Goal: Task Accomplishment & Management: Manage account settings

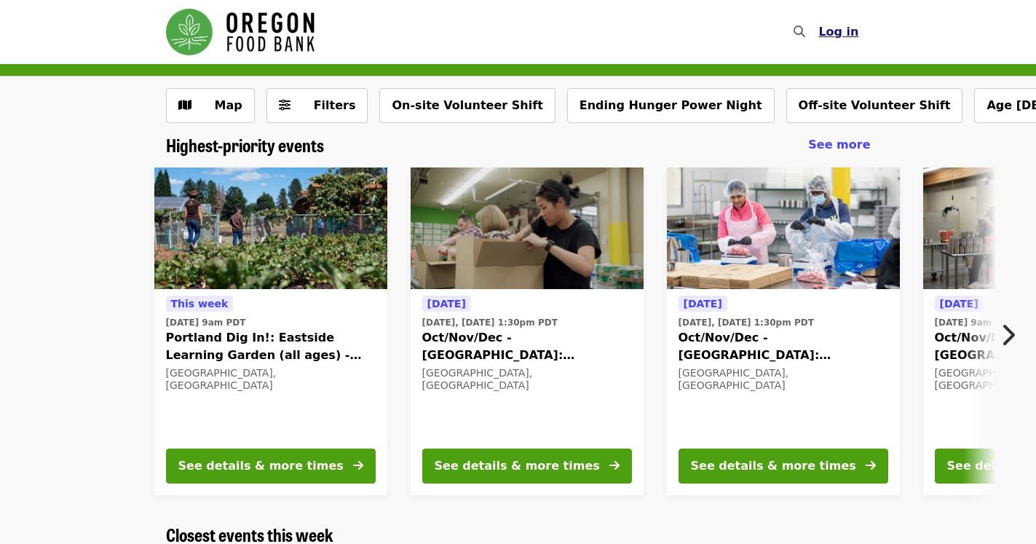
click at [841, 34] on span "Log in" at bounding box center [838, 32] width 40 height 14
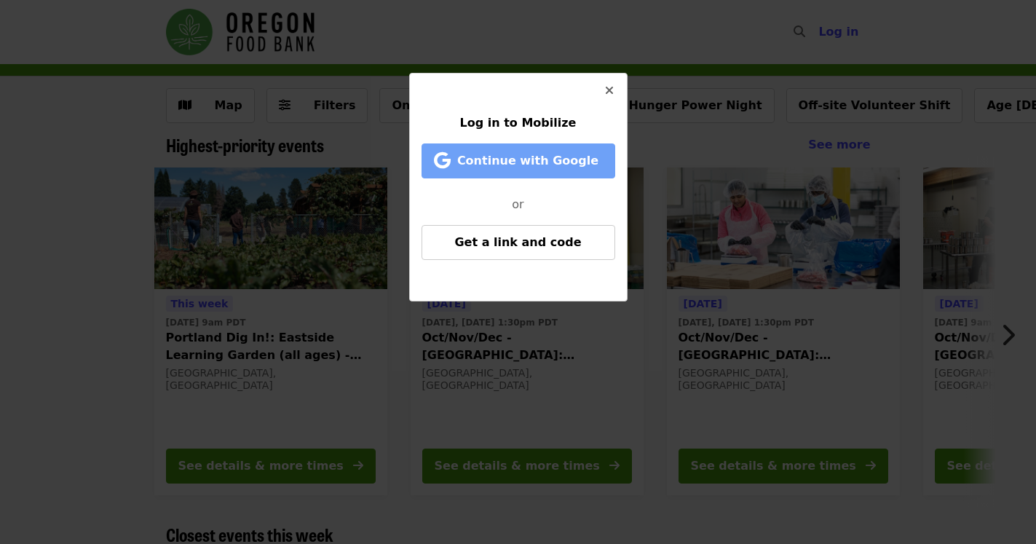
click at [533, 157] on span "Continue with Google" at bounding box center [527, 161] width 141 height 14
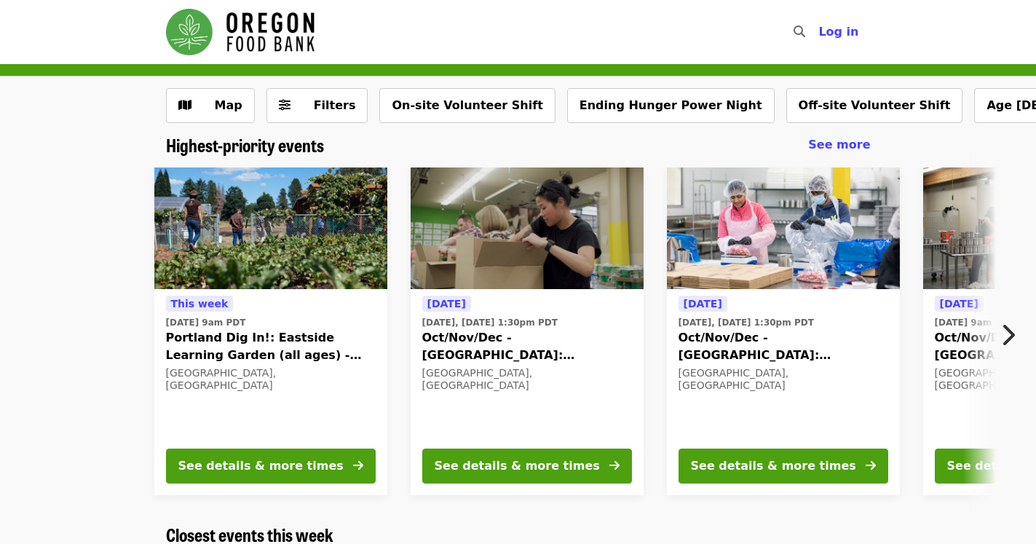
click at [1009, 333] on icon "chevron-right icon" at bounding box center [1007, 335] width 15 height 28
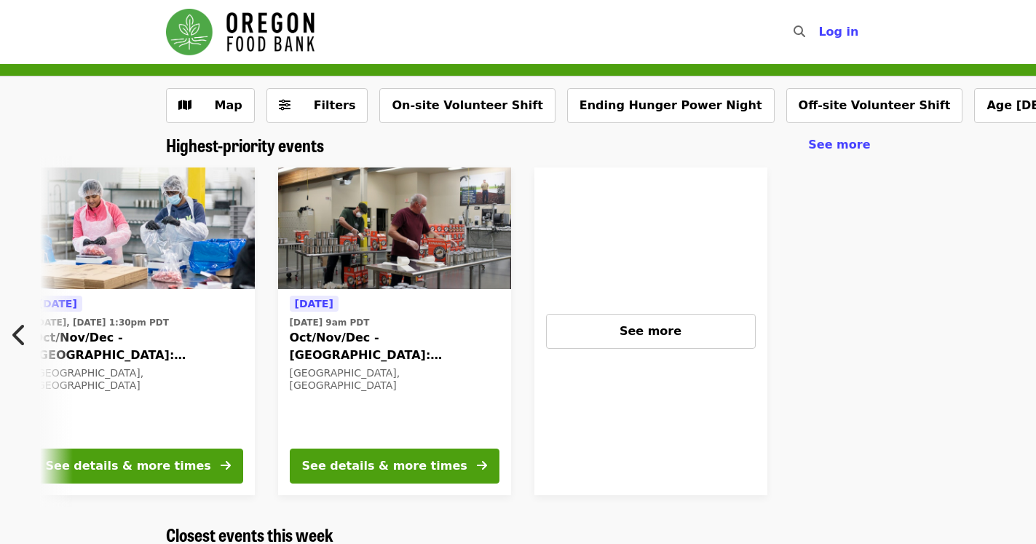
scroll to position [0, 646]
click at [15, 333] on icon "chevron-left icon" at bounding box center [19, 335] width 15 height 28
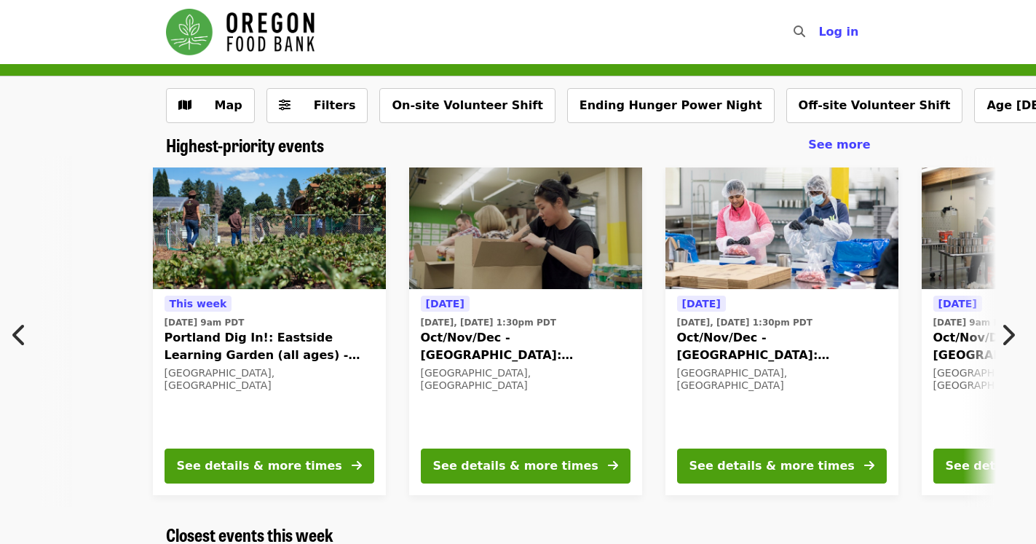
scroll to position [0, 0]
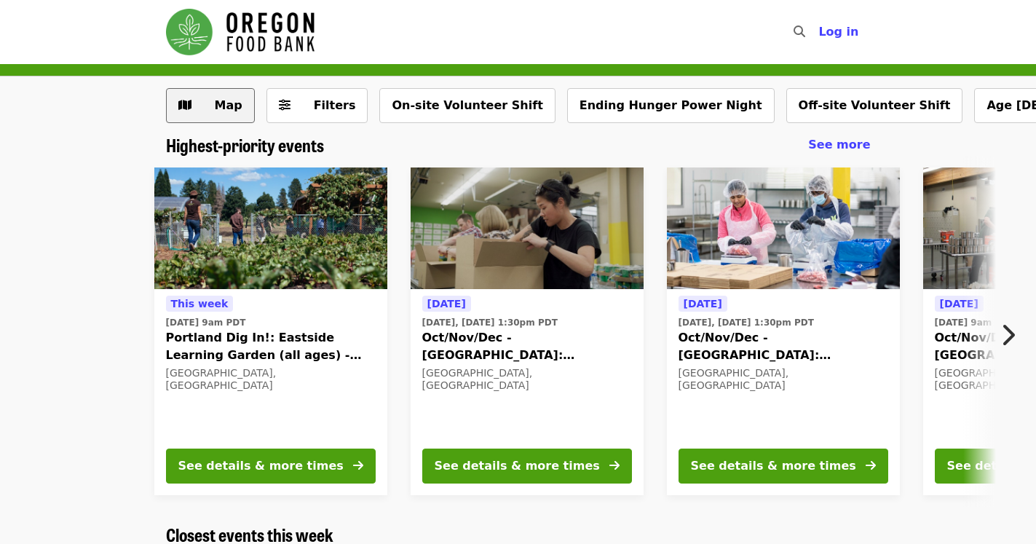
click at [214, 104] on span "Map" at bounding box center [221, 105] width 42 height 17
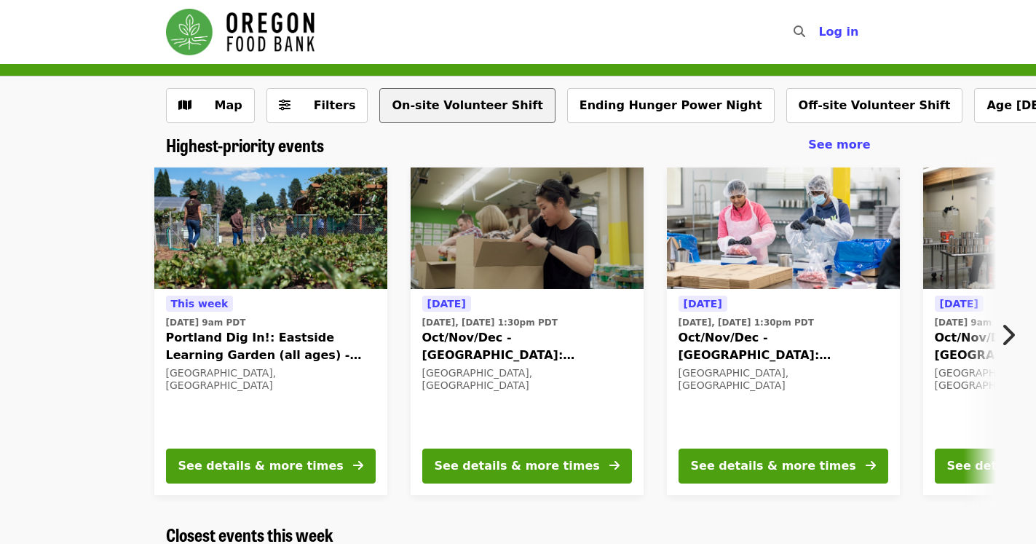
click at [438, 107] on button "On-site Volunteer Shift" at bounding box center [466, 105] width 175 height 35
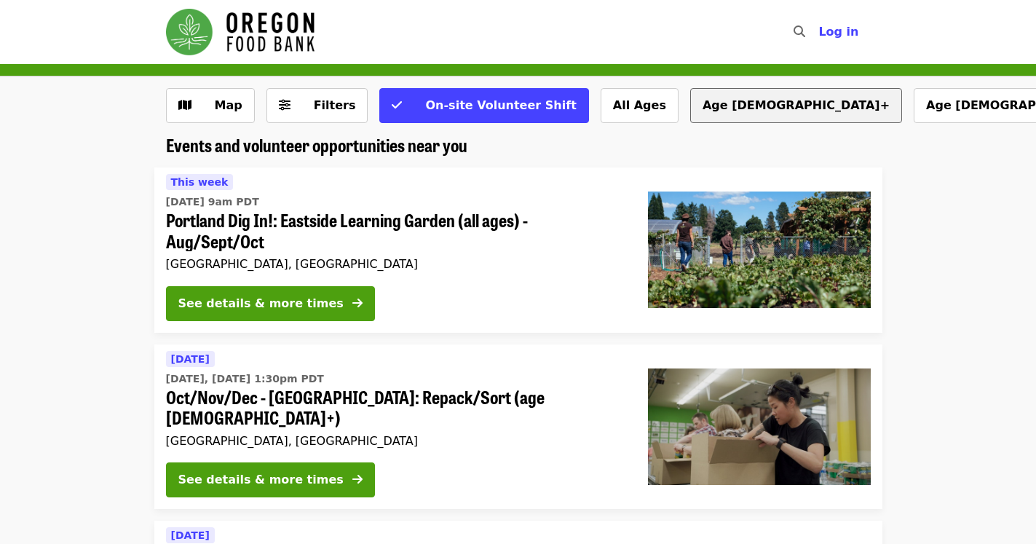
click at [690, 103] on button "Age [DEMOGRAPHIC_DATA]+" at bounding box center [796, 105] width 212 height 35
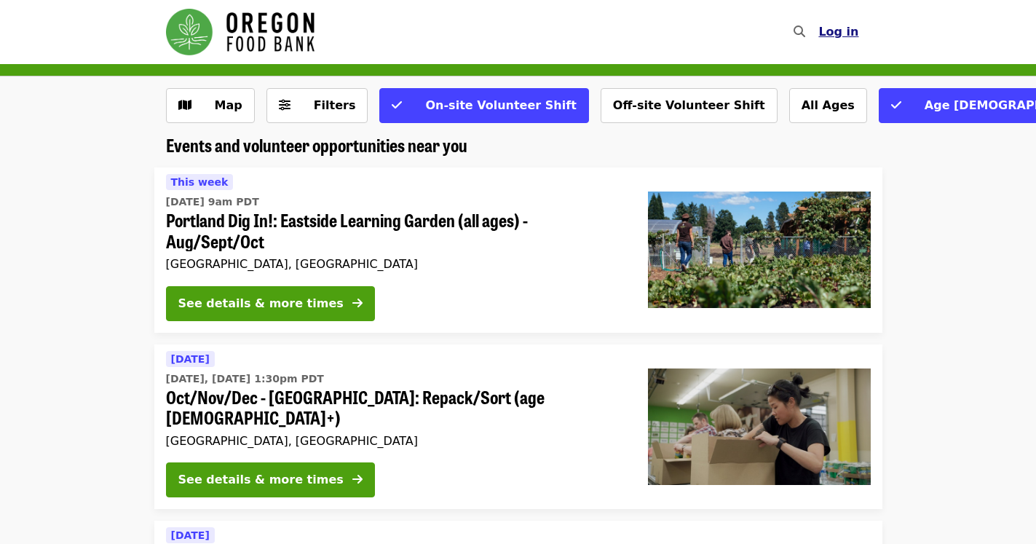
click at [838, 33] on span "Log in" at bounding box center [838, 32] width 40 height 14
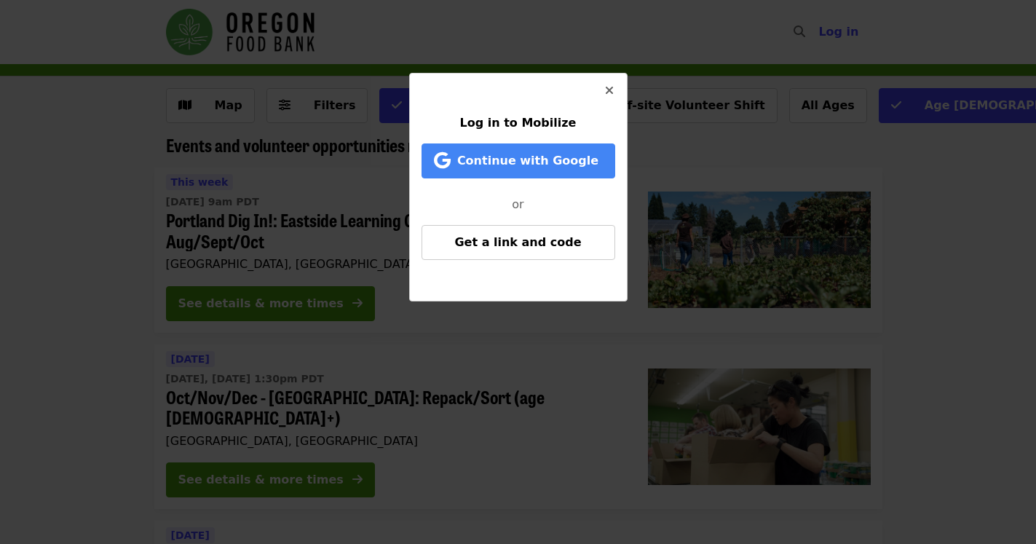
click at [609, 92] on icon "times icon" at bounding box center [609, 91] width 9 height 14
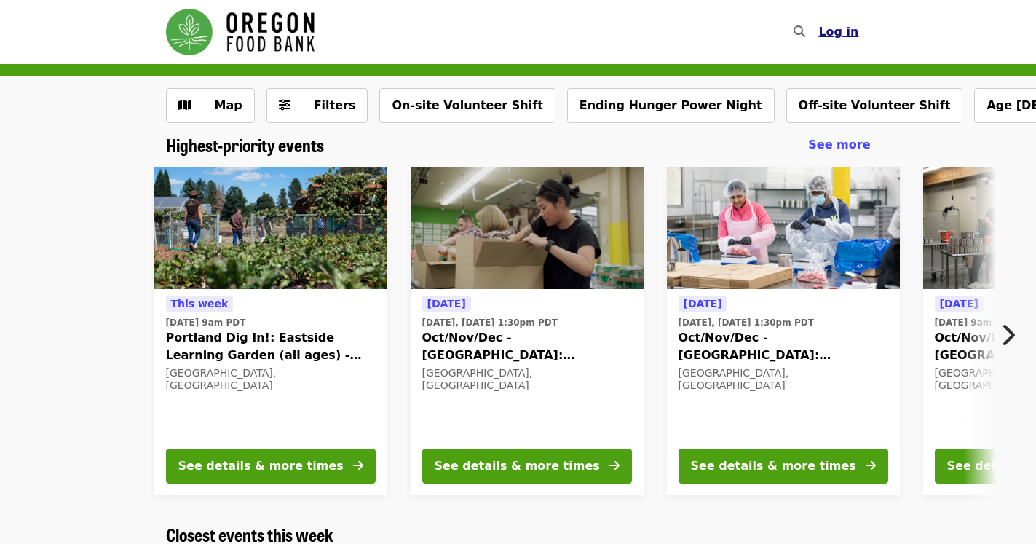
click at [839, 36] on span "Log in" at bounding box center [838, 32] width 40 height 14
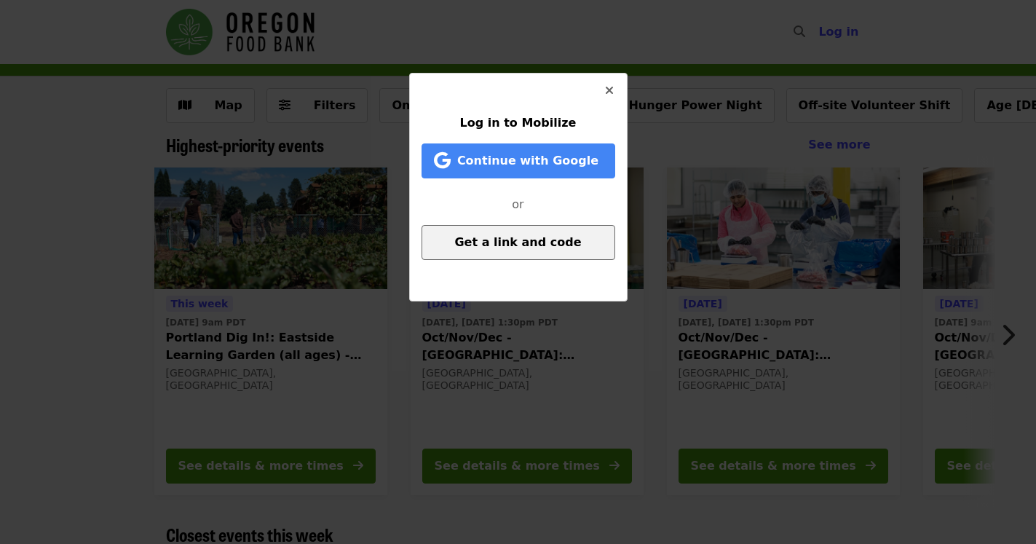
click at [514, 245] on span "Get a link and code" at bounding box center [517, 242] width 127 height 14
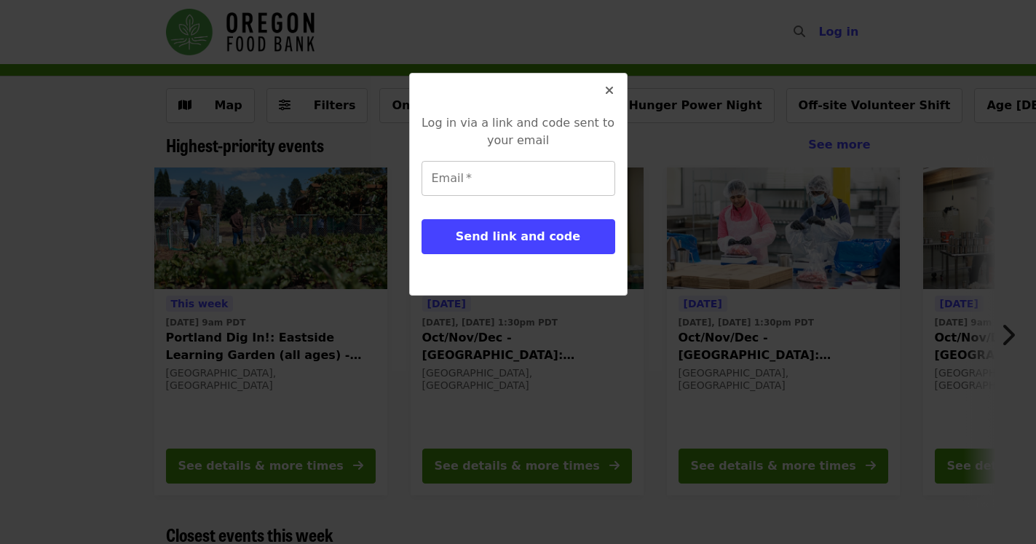
click at [448, 179] on input "Email   *" at bounding box center [519, 178] width 194 height 35
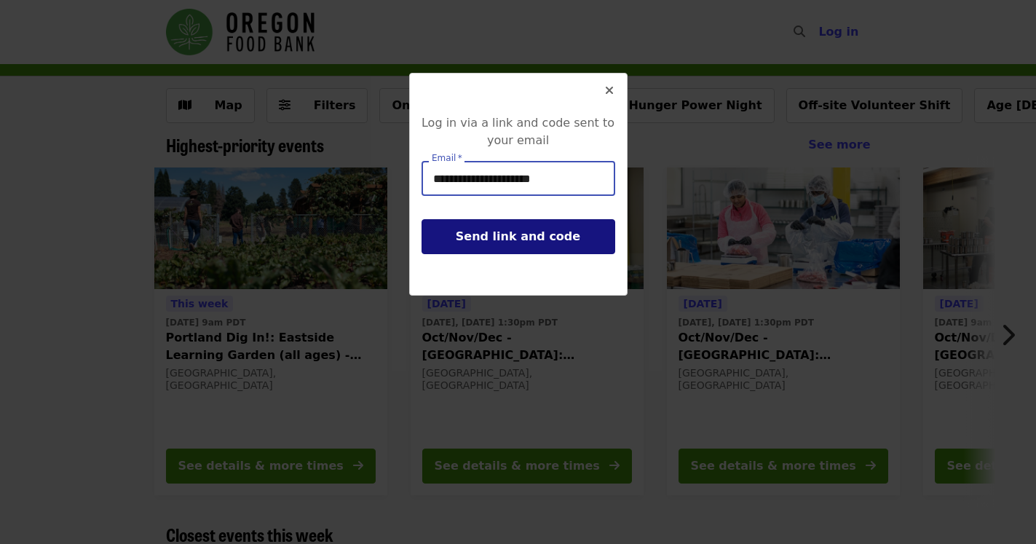
type input "**********"
click at [508, 237] on span "Send link and code" at bounding box center [518, 236] width 124 height 14
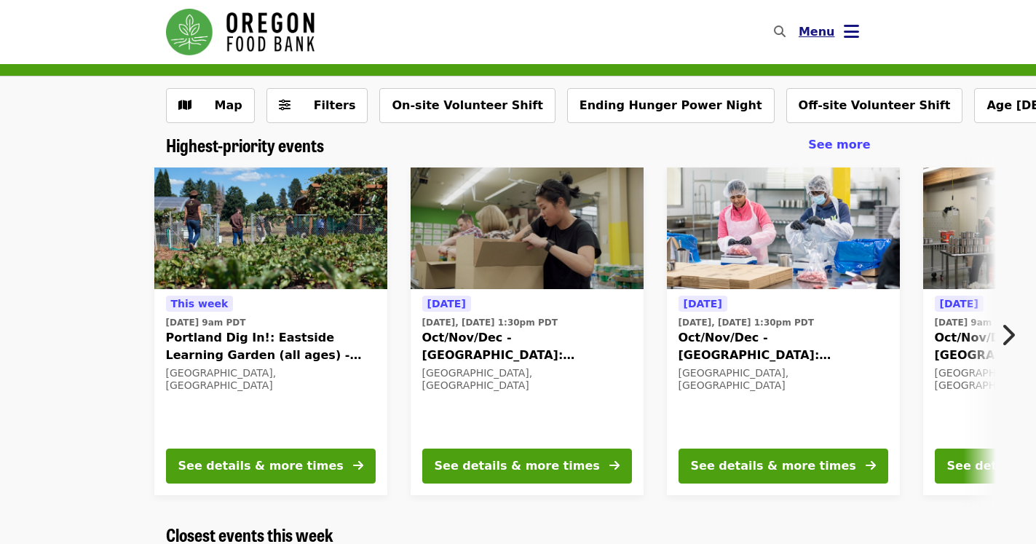
click at [853, 33] on icon "bars icon" at bounding box center [851, 31] width 15 height 21
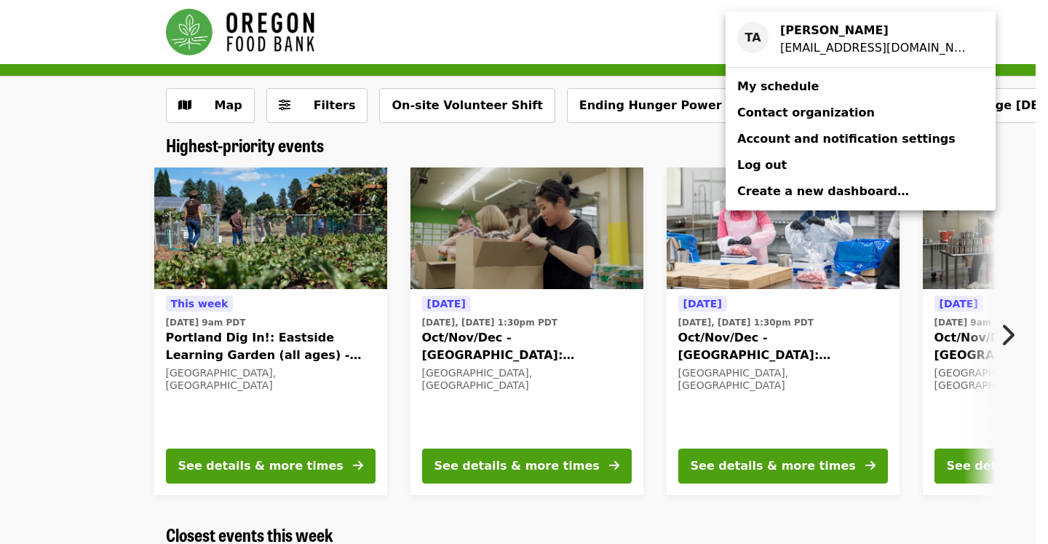
click at [790, 90] on span "My schedule" at bounding box center [778, 86] width 82 height 14
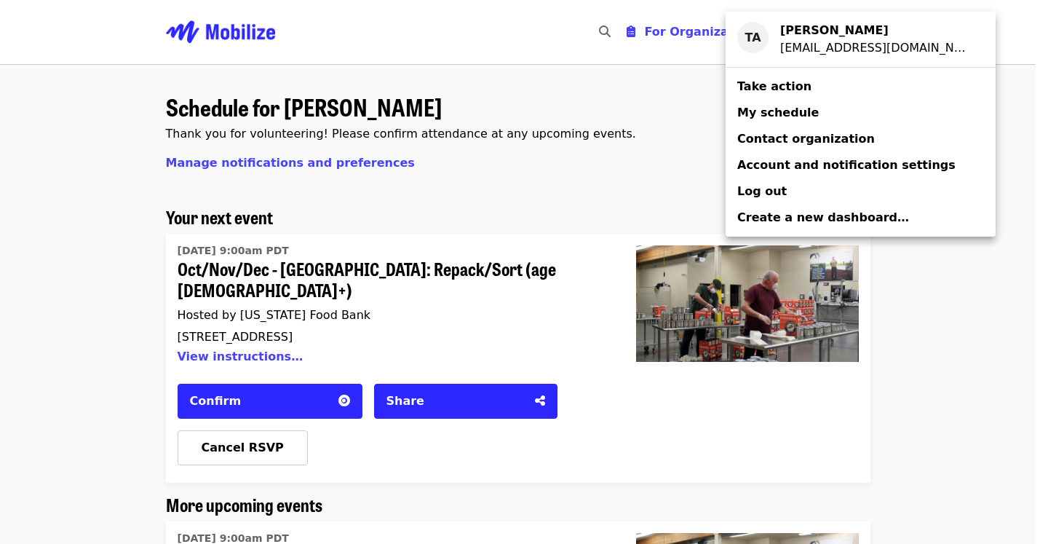
click at [97, 357] on div "Account menu" at bounding box center [524, 272] width 1048 height 544
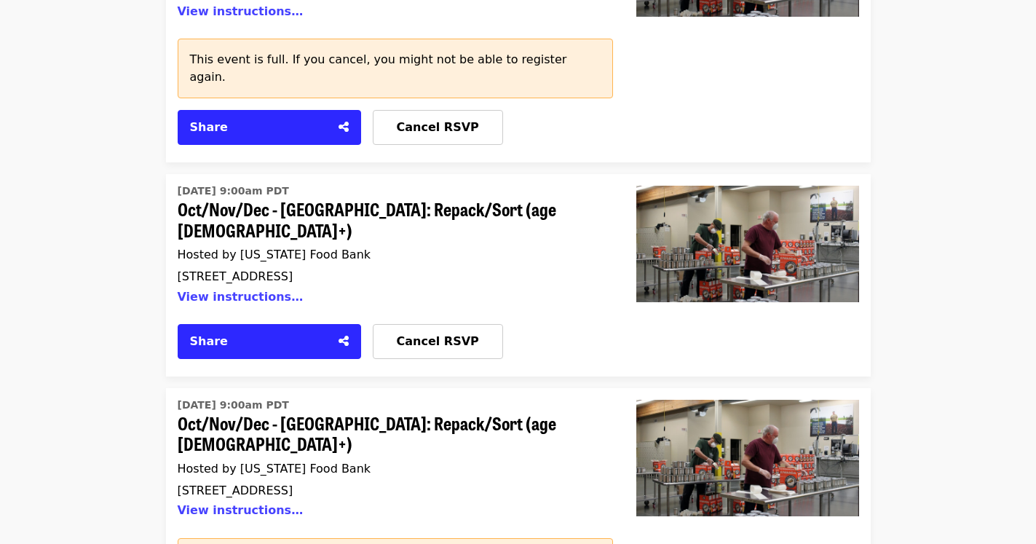
scroll to position [668, 0]
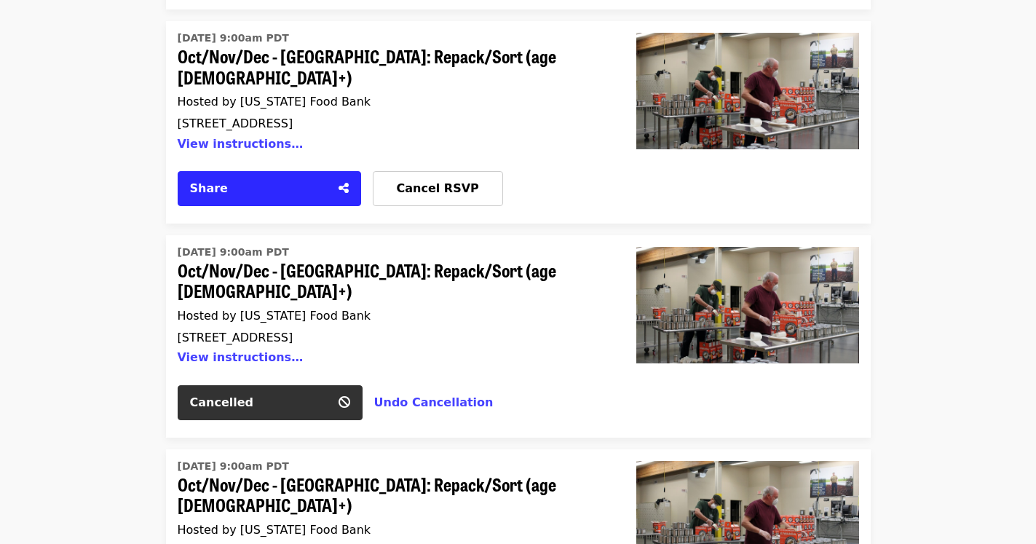
scroll to position [891, 0]
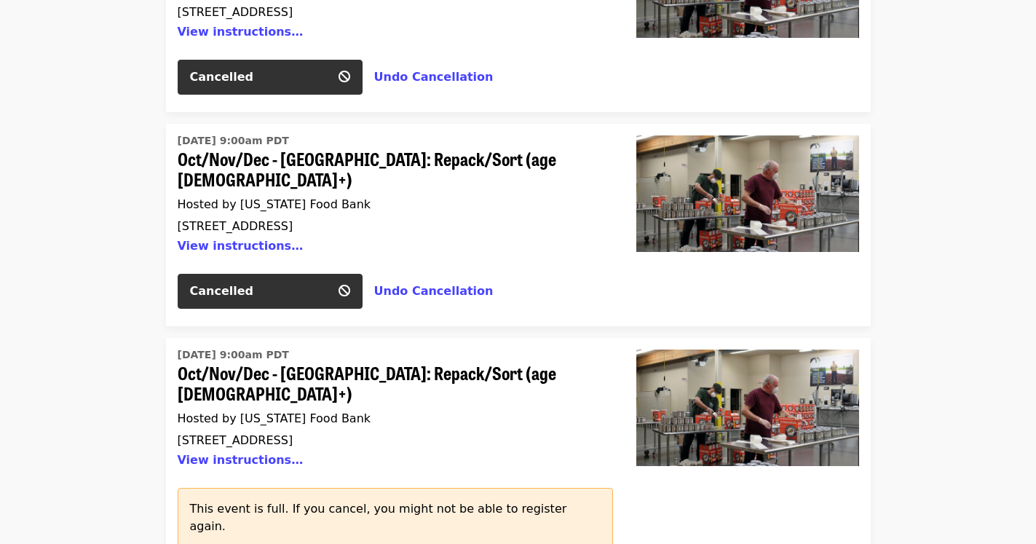
scroll to position [1114, 0]
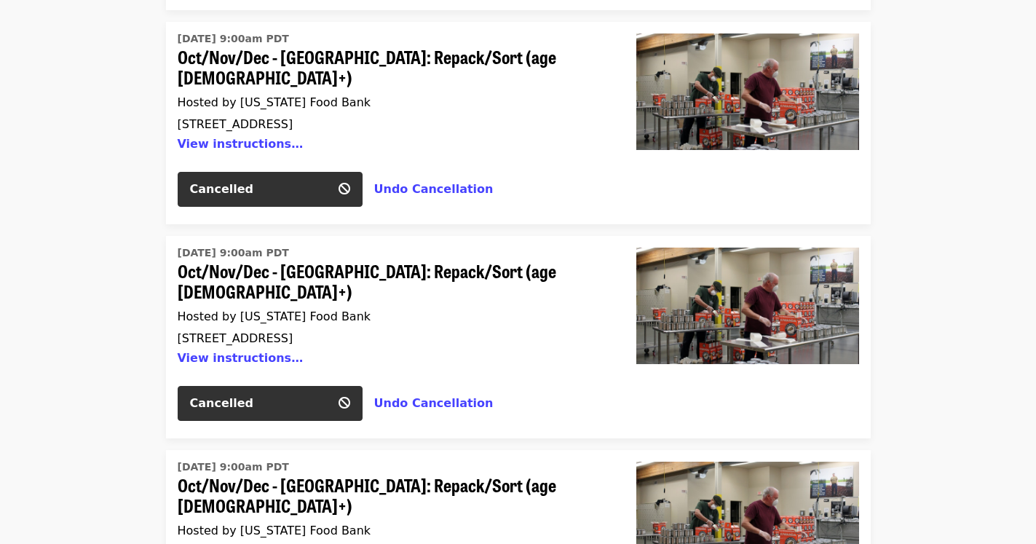
scroll to position [1337, 0]
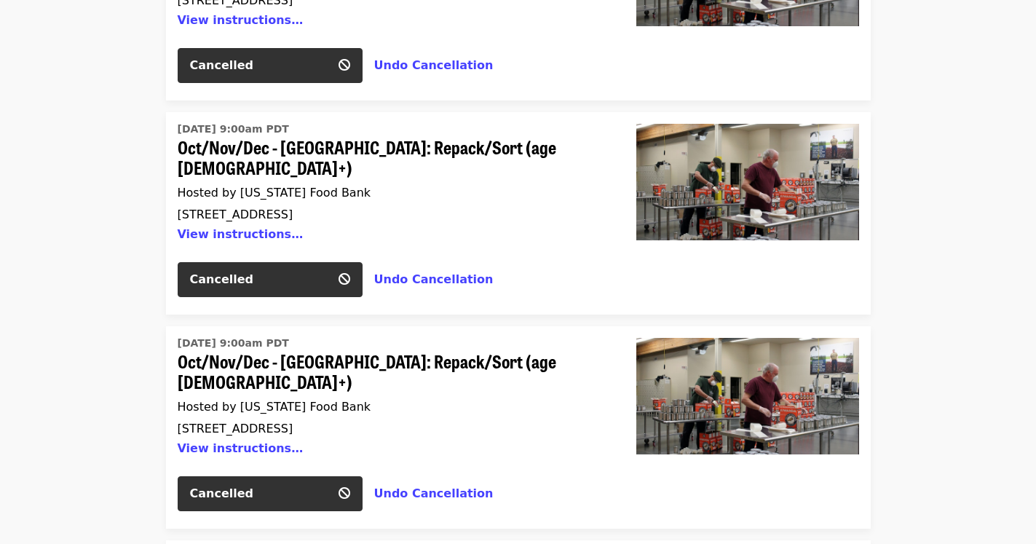
scroll to position [1559, 0]
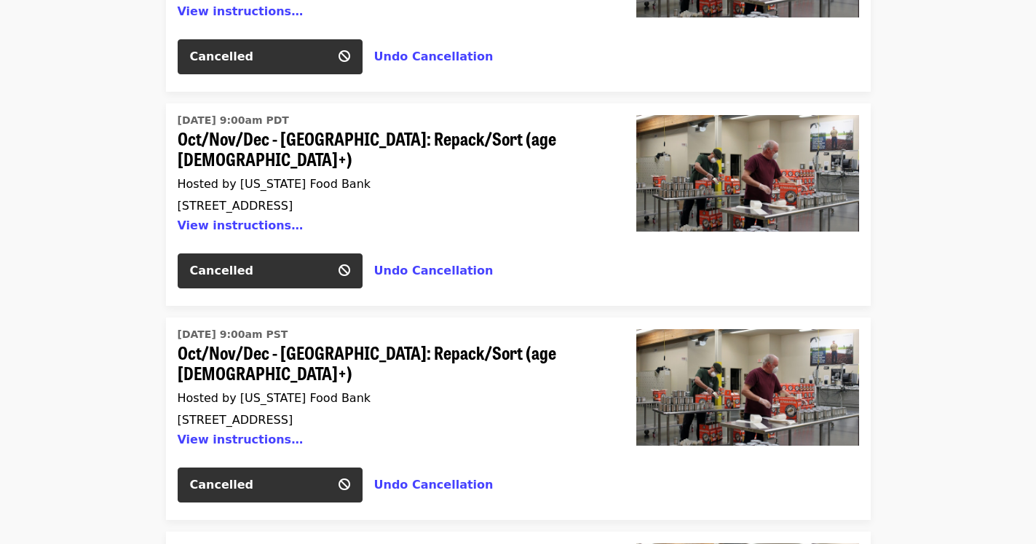
scroll to position [1782, 0]
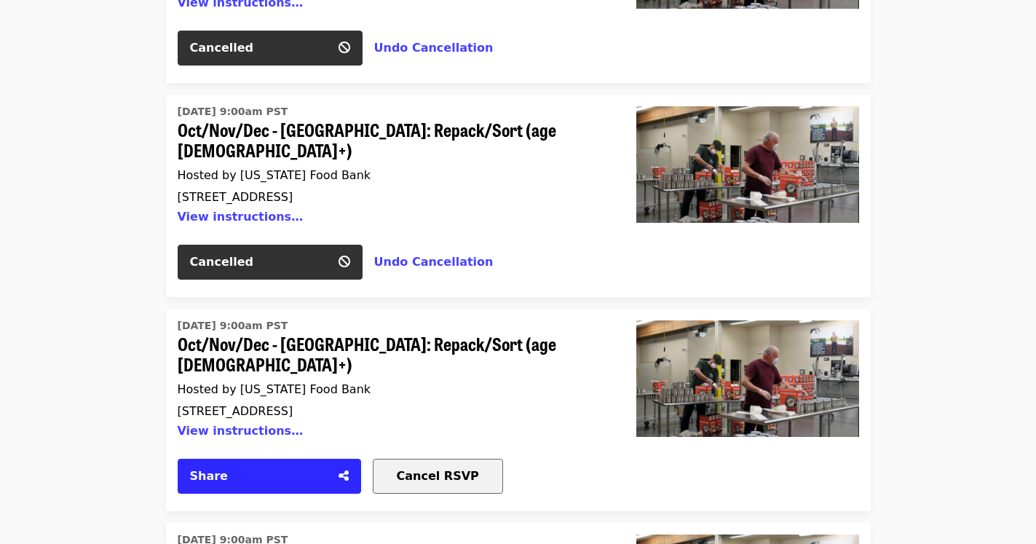
click at [421, 469] on span "Cancel RSVP" at bounding box center [438, 476] width 82 height 14
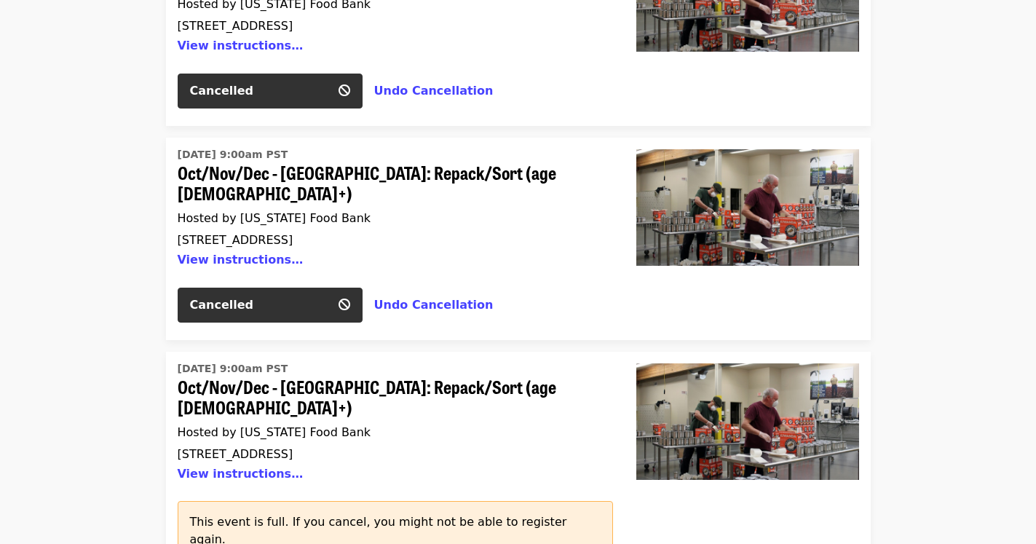
scroll to position [2005, 0]
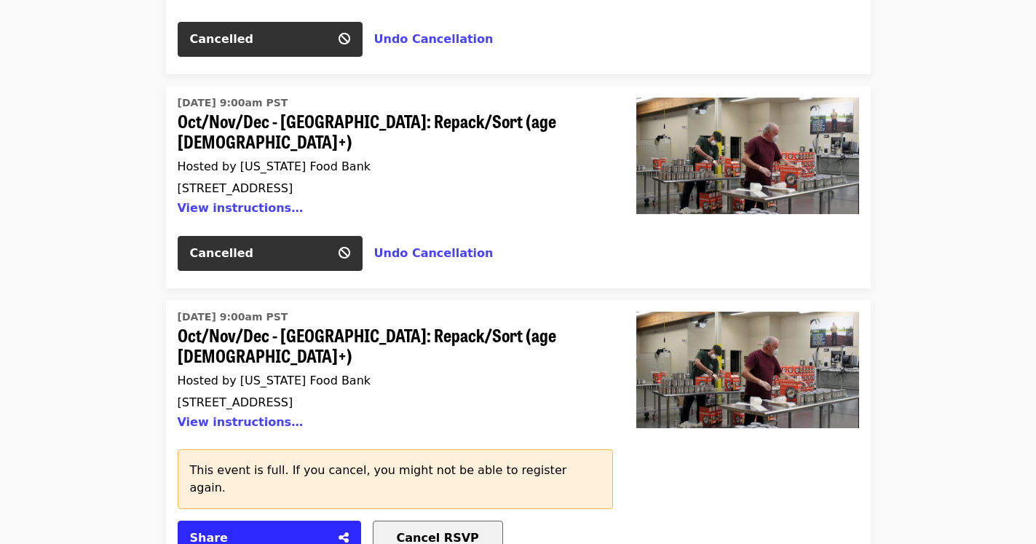
click at [416, 531] on span "Cancel RSVP" at bounding box center [438, 538] width 82 height 14
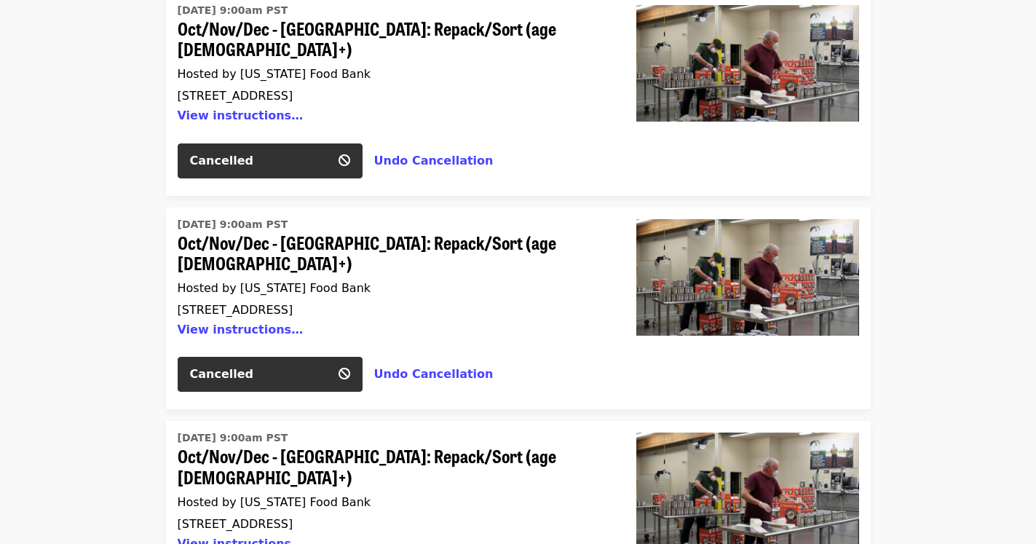
scroll to position [2153, 0]
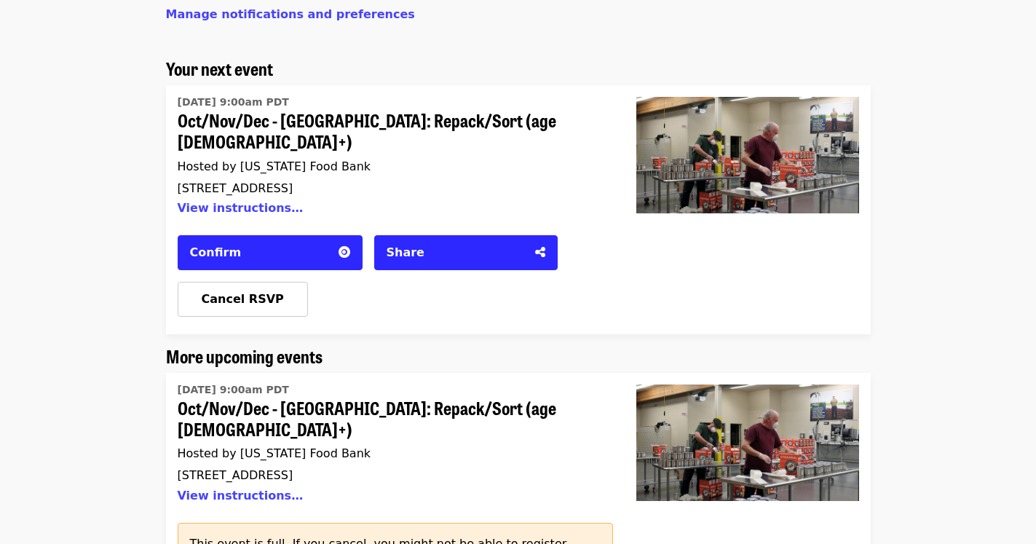
scroll to position [0, 0]
